Goal: Information Seeking & Learning: Learn about a topic

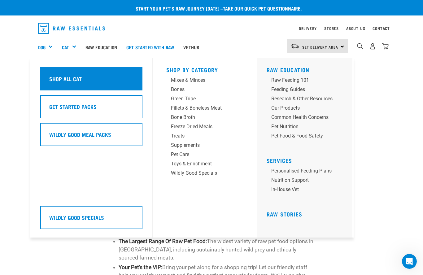
click at [74, 82] on h5 "Shop All Cat" at bounding box center [65, 79] width 32 height 8
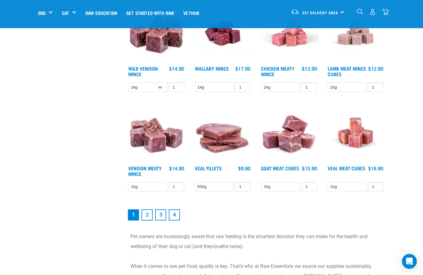
scroll to position [714, 0]
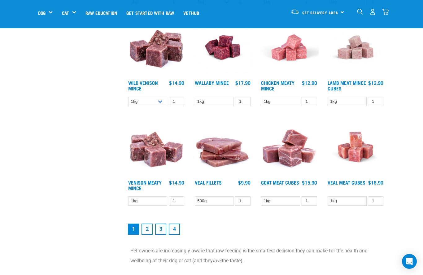
click at [144, 235] on link "2" at bounding box center [146, 228] width 11 height 11
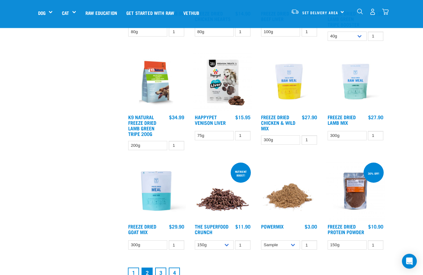
scroll to position [681, 0]
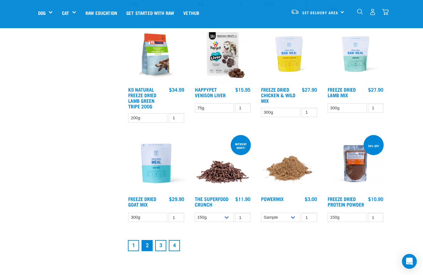
click at [159, 243] on link "3" at bounding box center [160, 245] width 11 height 11
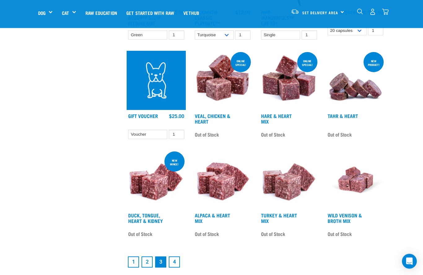
scroll to position [682, 0]
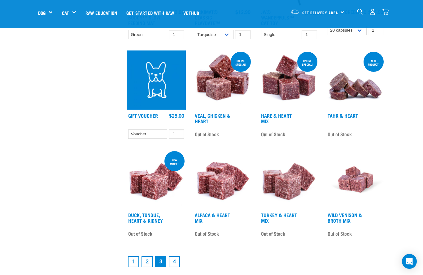
click at [173, 266] on link "4" at bounding box center [174, 261] width 11 height 11
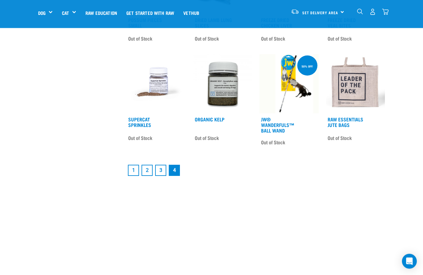
scroll to position [336, 0]
click at [161, 171] on link "3" at bounding box center [160, 170] width 11 height 11
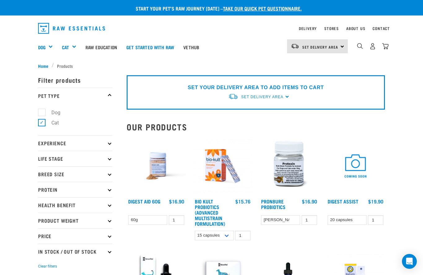
click at [110, 144] on p "Experience" at bounding box center [75, 142] width 74 height 15
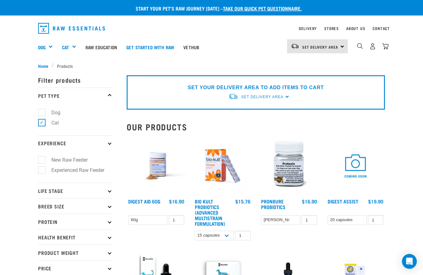
scroll to position [1, 0]
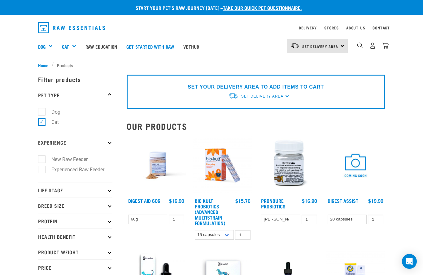
click at [42, 168] on label "Experienced Raw Feeder" at bounding box center [73, 170] width 65 height 8
click at [42, 168] on input "Experienced Raw Feeder" at bounding box center [40, 168] width 4 height 4
checkbox input "true"
click at [108, 192] on p "Life Stage" at bounding box center [75, 189] width 74 height 15
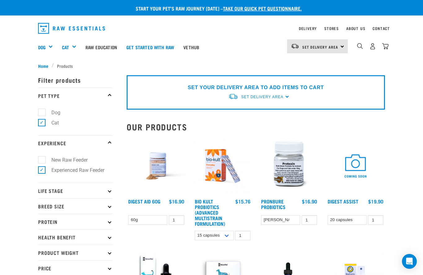
click at [110, 193] on p "Life Stage" at bounding box center [75, 190] width 74 height 15
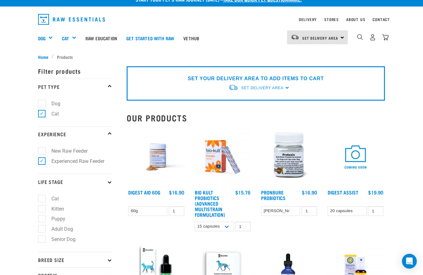
scroll to position [13, 0]
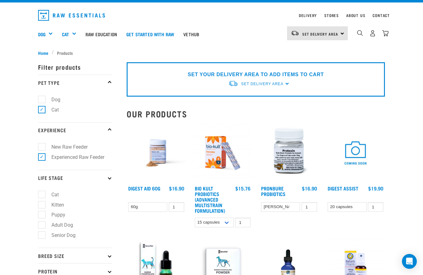
click at [43, 236] on label "Senior Dog" at bounding box center [59, 235] width 37 height 8
click at [42, 236] on input "Senior Dog" at bounding box center [40, 234] width 4 height 4
checkbox input "true"
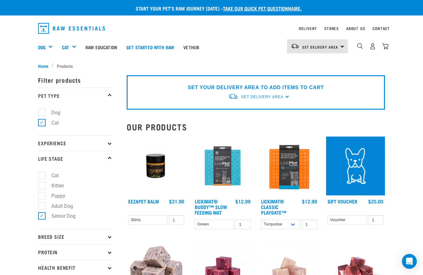
click at [41, 220] on label "Senior Dog" at bounding box center [59, 216] width 37 height 8
click at [41, 217] on input "Senior Dog" at bounding box center [40, 215] width 4 height 4
checkbox input "false"
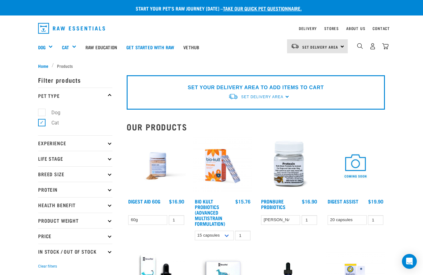
click at [109, 141] on p "Experience" at bounding box center [75, 142] width 74 height 15
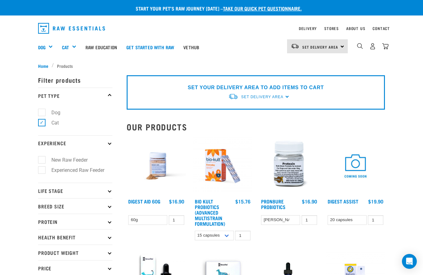
click at [42, 171] on label "Experienced Raw Feeder" at bounding box center [73, 170] width 65 height 8
click at [42, 171] on input "Experienced Raw Feeder" at bounding box center [40, 169] width 4 height 4
checkbox input "true"
click at [111, 193] on p "Life Stage" at bounding box center [75, 190] width 74 height 15
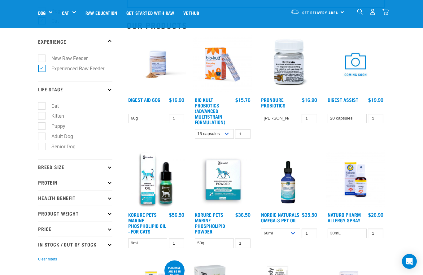
scroll to position [58, 0]
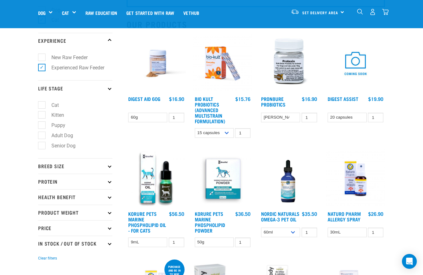
click at [41, 107] on label "Cat" at bounding box center [51, 105] width 20 height 8
click at [38, 106] on input "Cat" at bounding box center [40, 104] width 4 height 4
checkbox input "true"
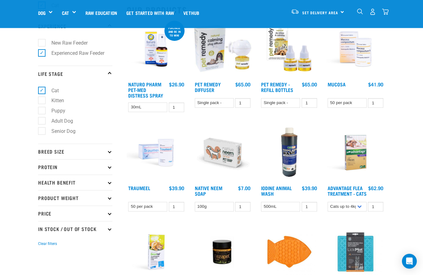
click at [110, 154] on p "Breed Size" at bounding box center [75, 151] width 74 height 15
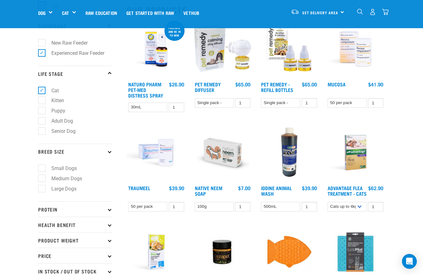
click at [111, 154] on p "Breed Size" at bounding box center [75, 151] width 74 height 15
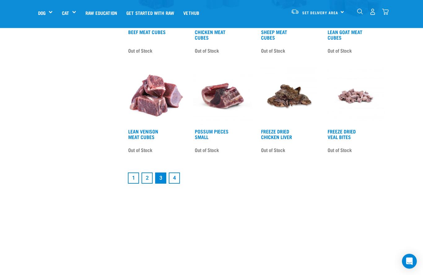
scroll to position [707, 0]
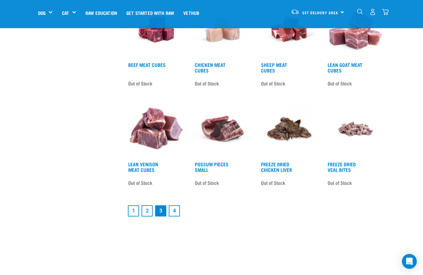
click at [132, 216] on link "1" at bounding box center [133, 210] width 11 height 11
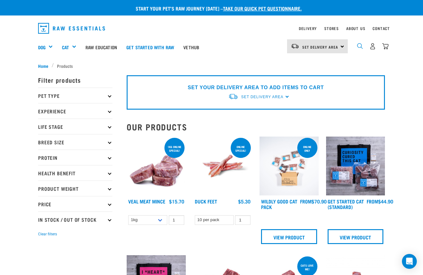
click at [358, 46] on img "dropdown navigation" at bounding box center [360, 46] width 6 height 6
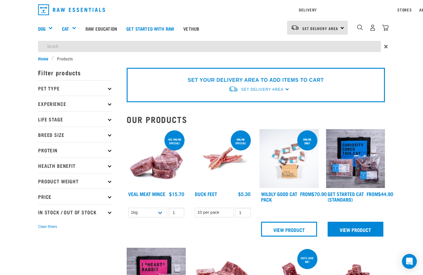
type input "broth"
click at [346, 231] on div "View Product" at bounding box center [355, 222] width 59 height 30
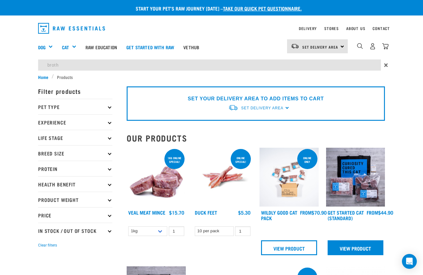
click at [356, 245] on link "View Product" at bounding box center [355, 247] width 56 height 15
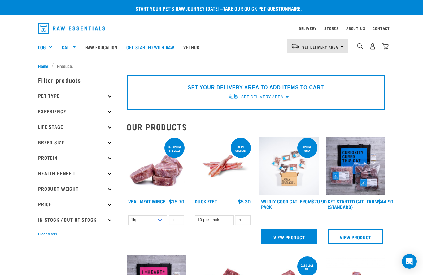
click at [286, 239] on link "View Product" at bounding box center [289, 236] width 56 height 15
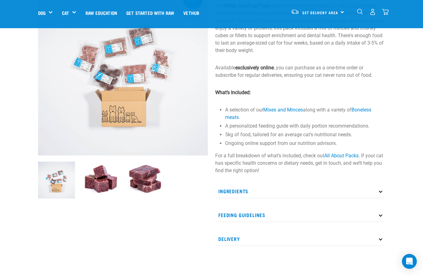
scroll to position [60, 0]
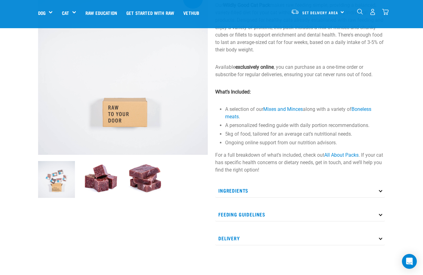
click at [107, 181] on img at bounding box center [100, 179] width 37 height 37
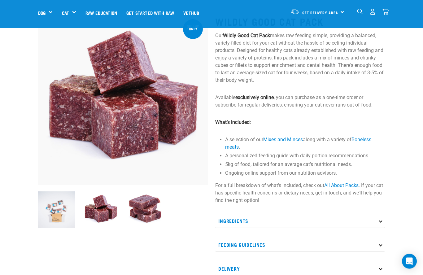
scroll to position [28, 0]
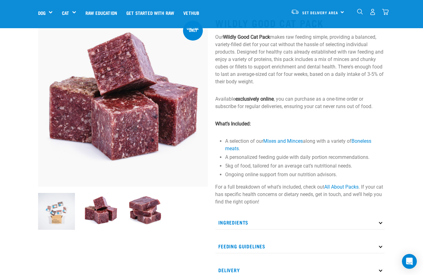
click at [147, 214] on img at bounding box center [145, 211] width 37 height 37
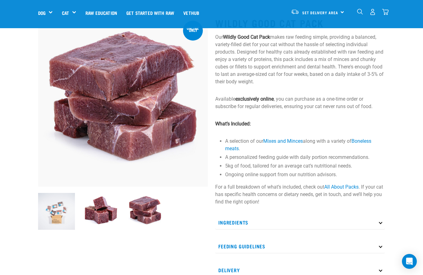
click at [382, 244] on p "Feeding Guidelines" at bounding box center [300, 246] width 170 height 14
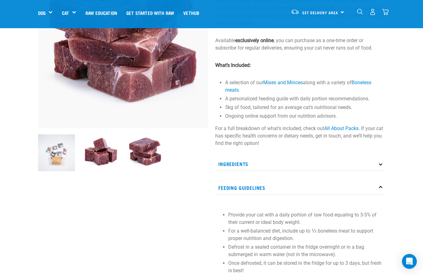
scroll to position [86, 0]
click at [344, 130] on link "All About Packs" at bounding box center [341, 129] width 34 height 6
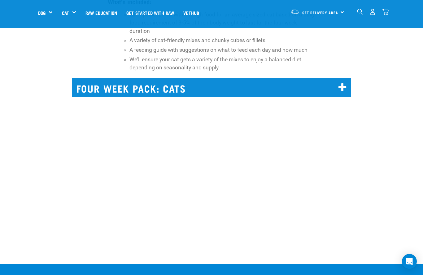
scroll to position [4419, 0]
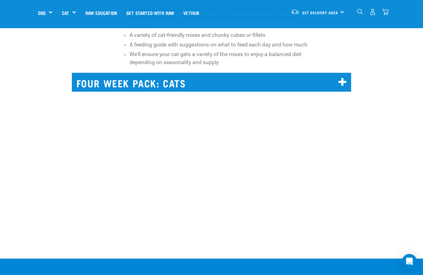
click at [344, 87] on icon at bounding box center [342, 82] width 8 height 10
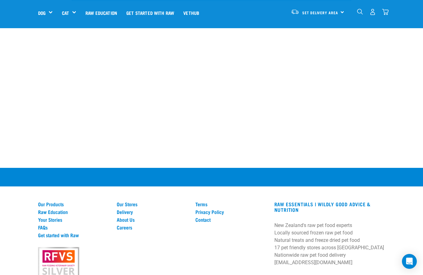
scroll to position [4553, 0]
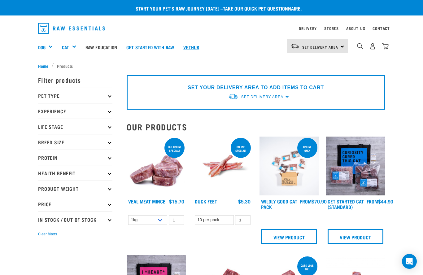
click at [197, 49] on link "Vethub" at bounding box center [191, 47] width 25 height 25
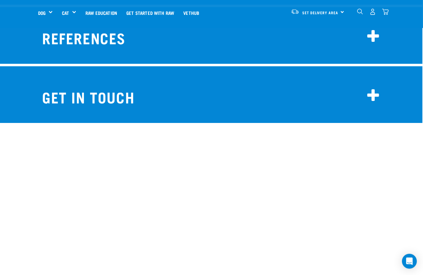
scroll to position [5500, 1]
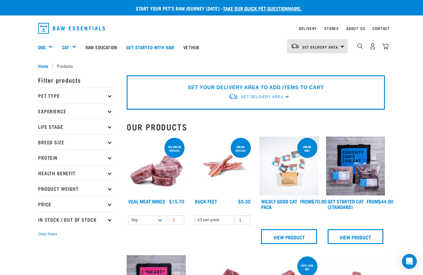
click at [355, 49] on div "0" at bounding box center [368, 47] width 41 height 25
click at [359, 48] on img "dropdown navigation" at bounding box center [360, 46] width 6 height 6
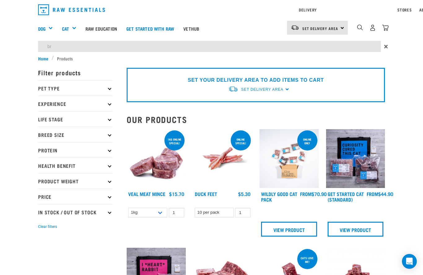
type input "b"
type input "is veal and heart a whole food for cats"
click at [358, 26] on div "Delivery Stores About Us Contact Set Delivery Area" at bounding box center [211, 27] width 423 height 55
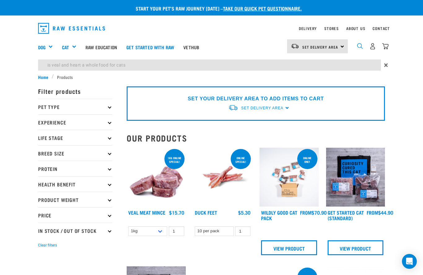
click at [362, 48] on img "dropdown navigation" at bounding box center [360, 46] width 6 height 6
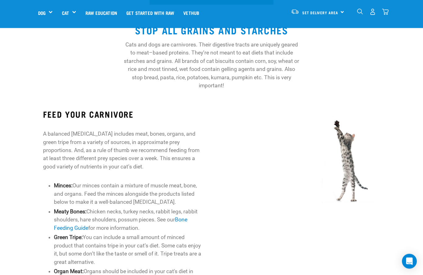
scroll to position [192, 0]
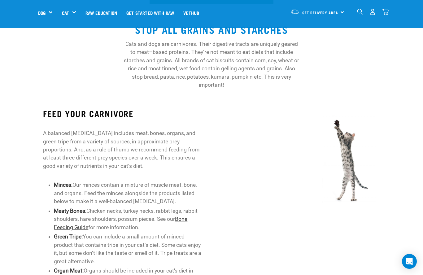
click at [89, 228] on link "Bone Feeding Guide" at bounding box center [120, 223] width 133 height 14
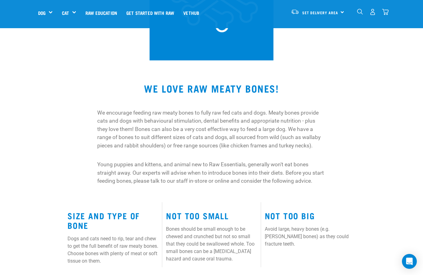
scroll to position [112, 0]
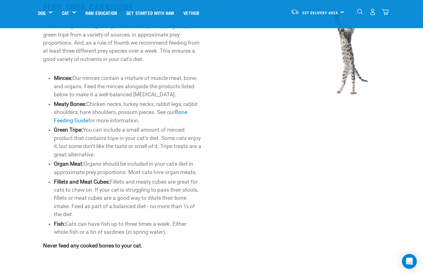
scroll to position [298, 0]
